Goal: Find specific page/section: Find specific page/section

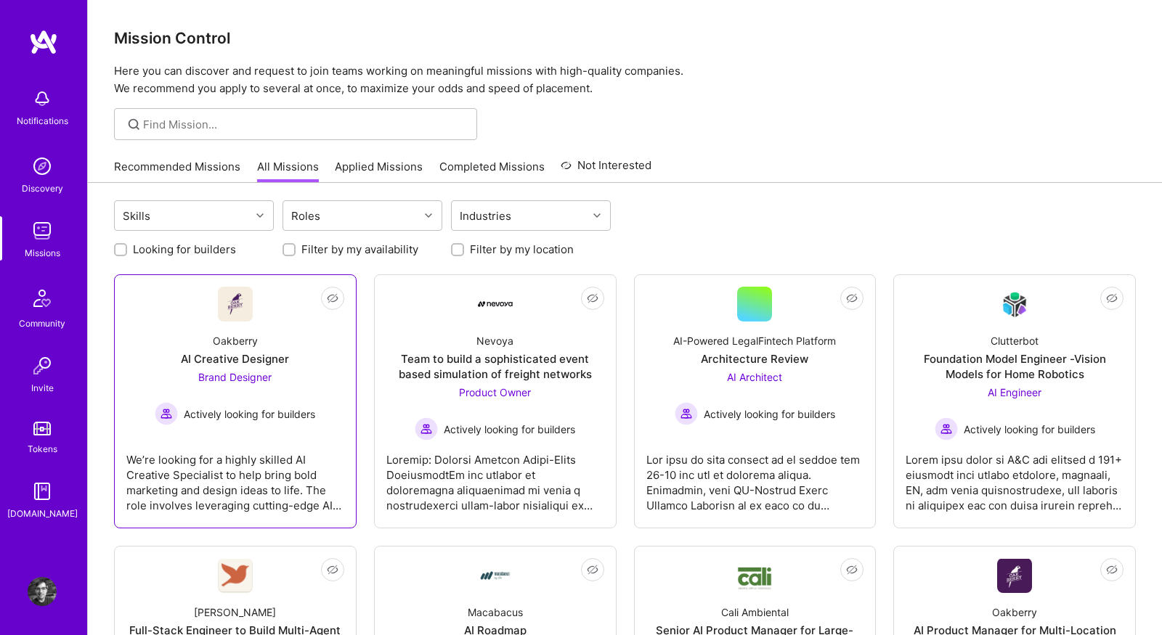
click at [189, 317] on link "Not Interested Oakberry AI Creative Designer Brand Designer Actively looking fo…" at bounding box center [235, 401] width 218 height 229
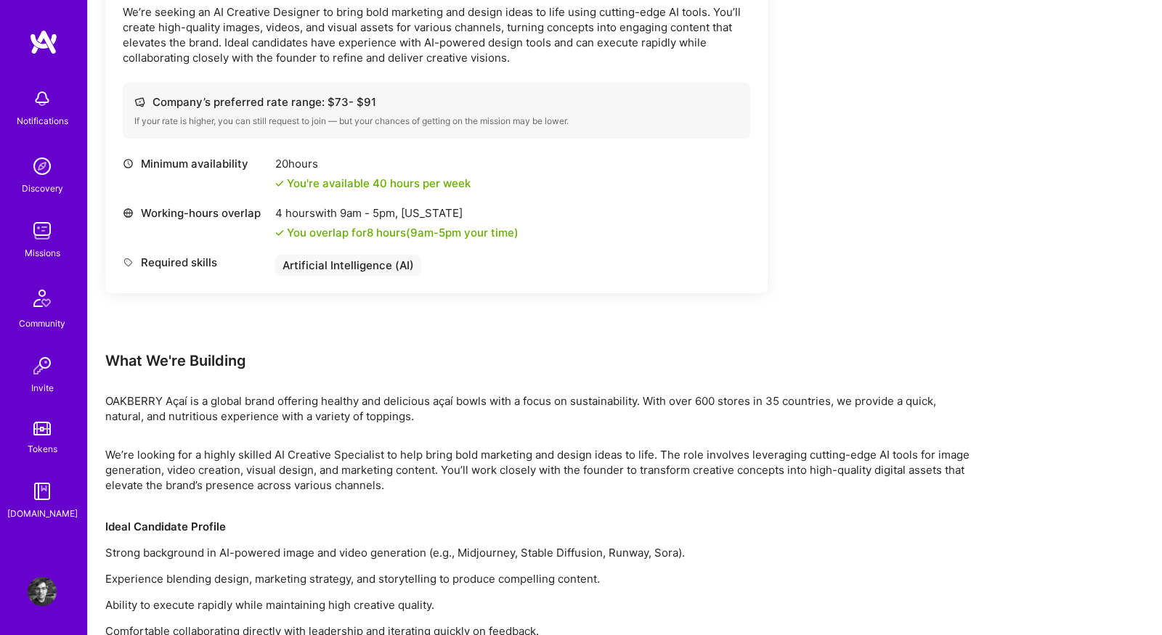
scroll to position [545, 0]
